Goal: Task Accomplishment & Management: Use online tool/utility

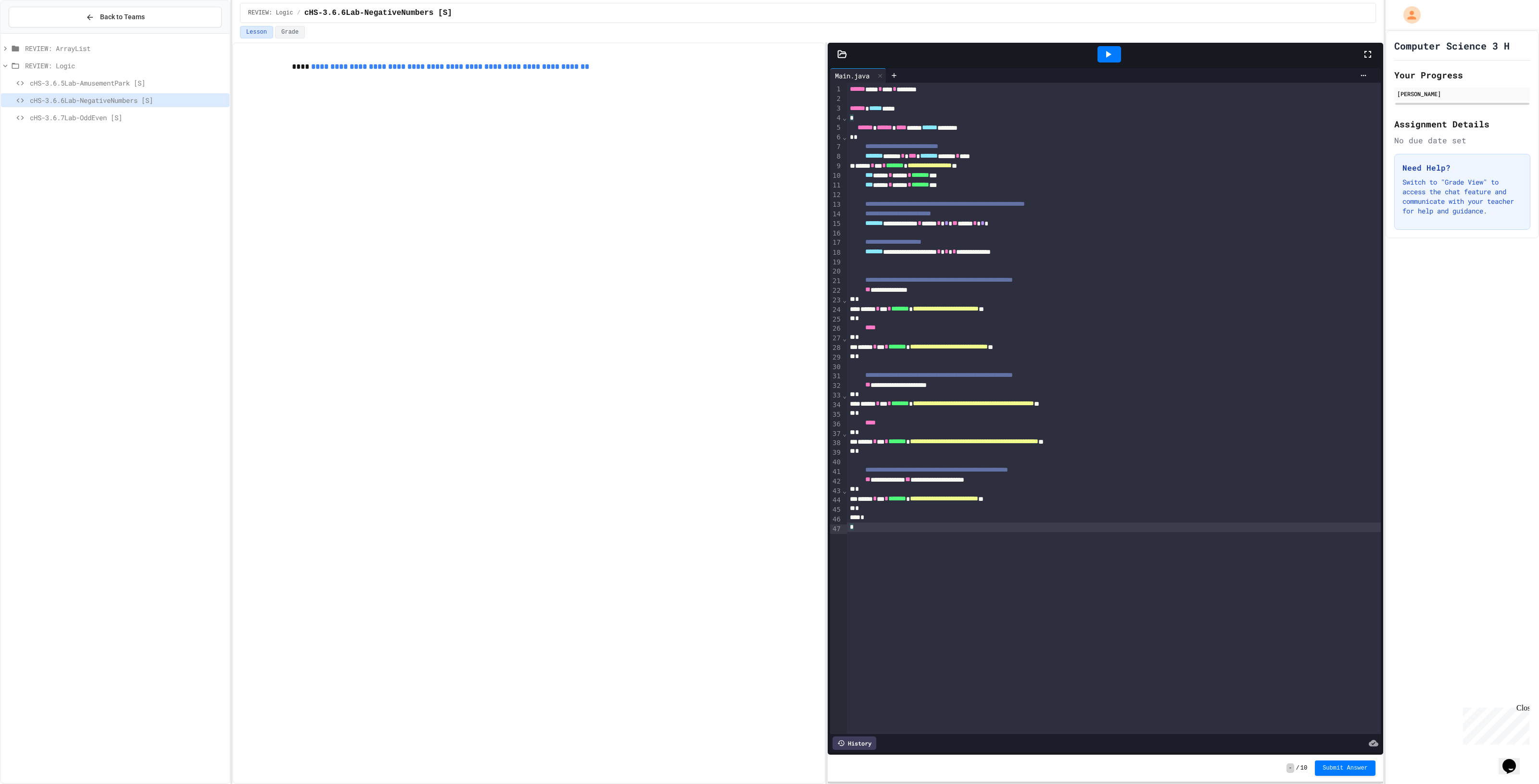
click at [1109, 58] on icon at bounding box center [1108, 54] width 12 height 12
